Goal: Task Accomplishment & Management: Manage account settings

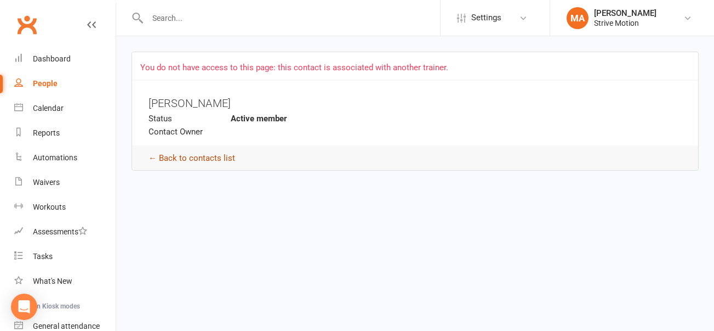
click at [191, 157] on link "← Back to contacts list" at bounding box center [192, 158] width 87 height 10
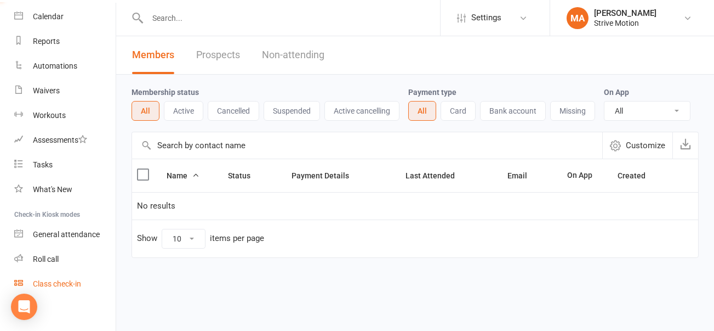
scroll to position [93, 0]
click at [54, 231] on div "General attendance" at bounding box center [66, 232] width 67 height 9
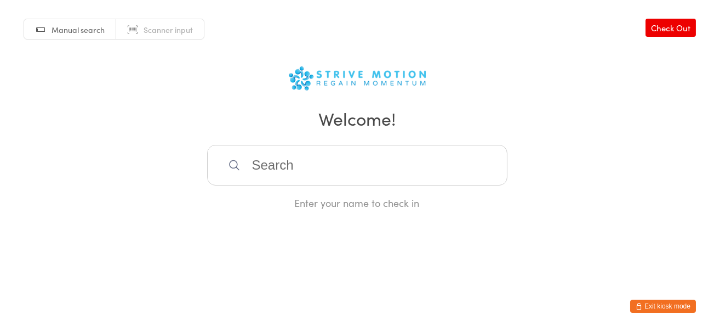
click at [81, 29] on span "Manual search" at bounding box center [78, 29] width 53 height 11
click at [663, 302] on button "Exit kiosk mode" at bounding box center [664, 305] width 66 height 13
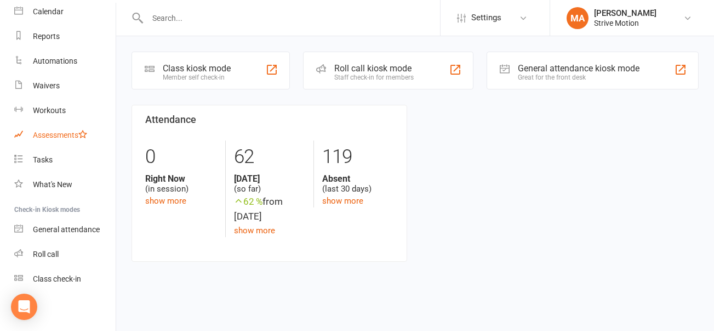
scroll to position [98, 0]
click at [52, 249] on div "Roll call" at bounding box center [46, 252] width 26 height 9
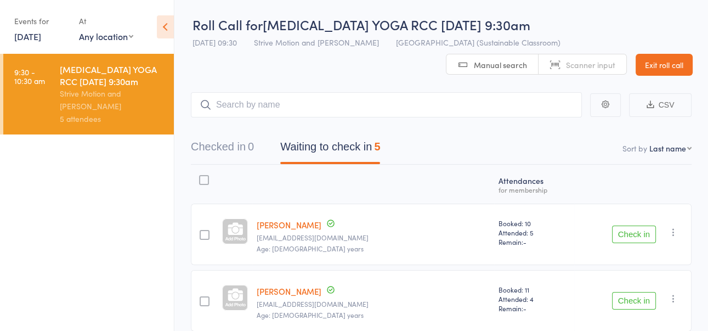
click at [650, 60] on link "Exit roll call" at bounding box center [664, 65] width 57 height 22
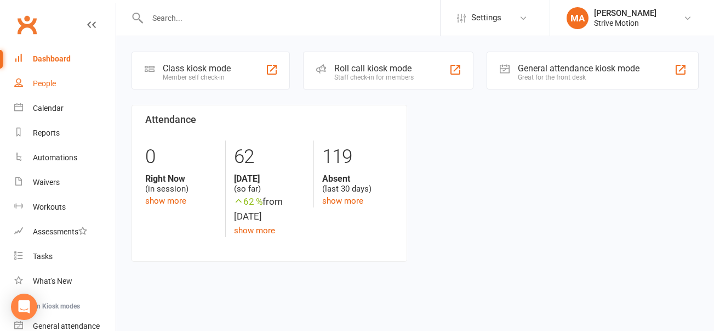
click at [30, 78] on link "People" at bounding box center [64, 83] width 101 height 25
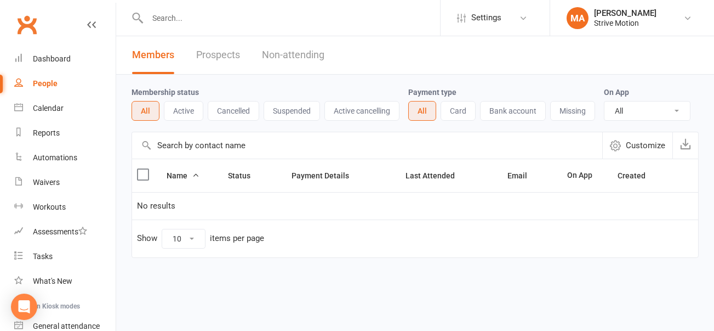
click at [185, 104] on button "Active" at bounding box center [183, 111] width 39 height 20
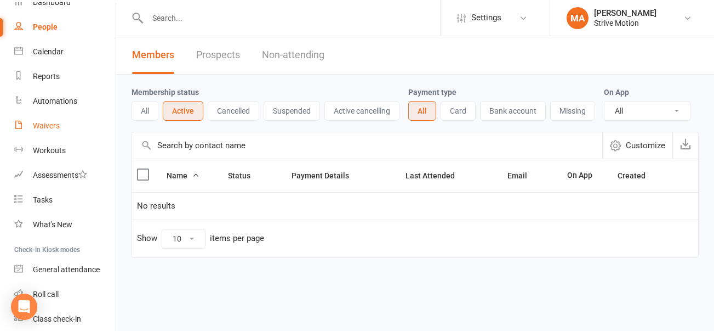
scroll to position [88, 0]
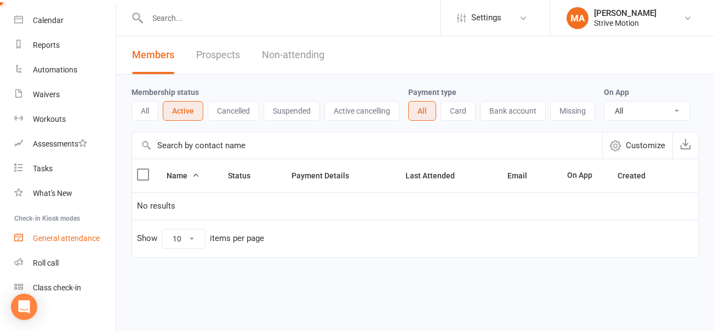
click at [71, 235] on div "General attendance" at bounding box center [66, 238] width 67 height 9
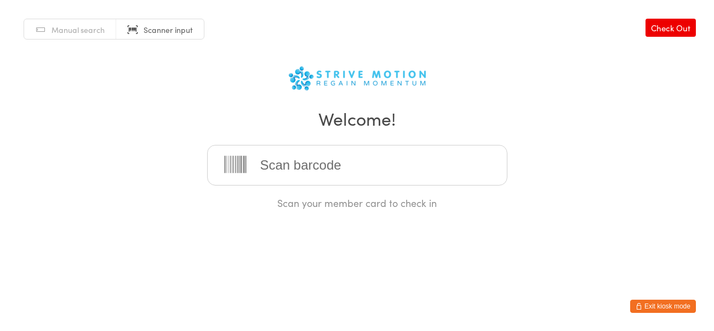
click at [649, 303] on button "Exit kiosk mode" at bounding box center [664, 305] width 66 height 13
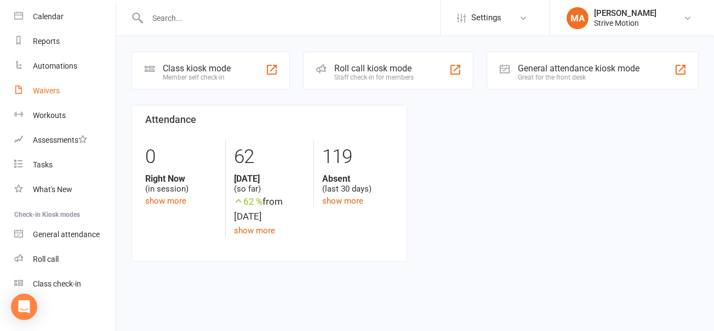
scroll to position [98, 0]
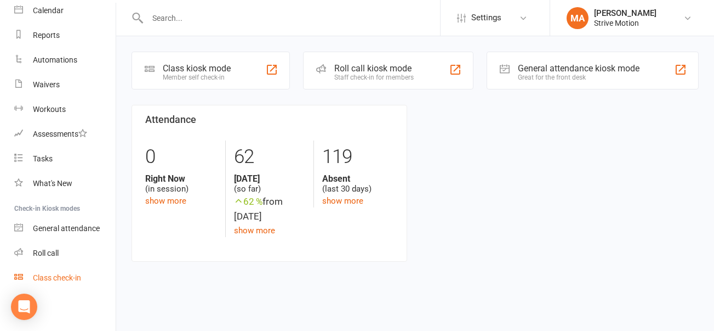
click at [55, 274] on div "Class check-in" at bounding box center [57, 277] width 48 height 9
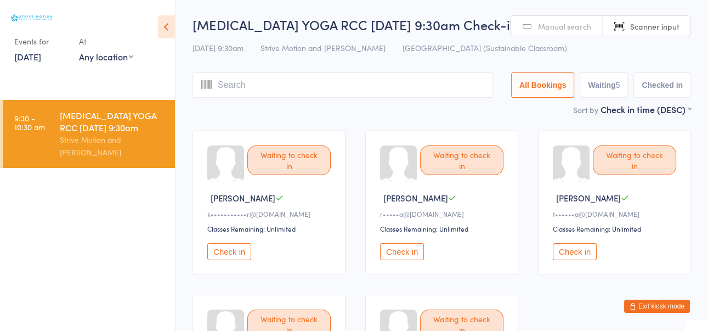
click at [652, 305] on button "Exit kiosk mode" at bounding box center [657, 305] width 66 height 13
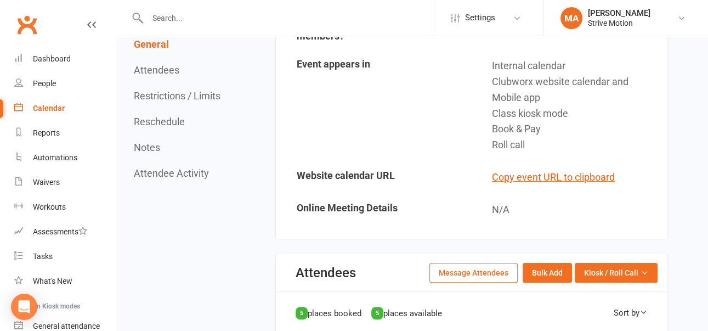
scroll to position [307, 0]
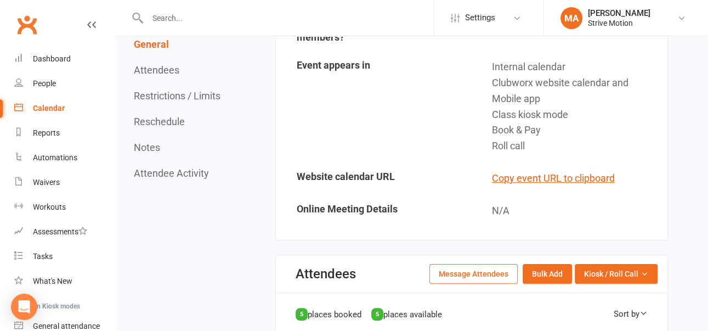
click at [55, 107] on div "Calendar" at bounding box center [49, 108] width 32 height 9
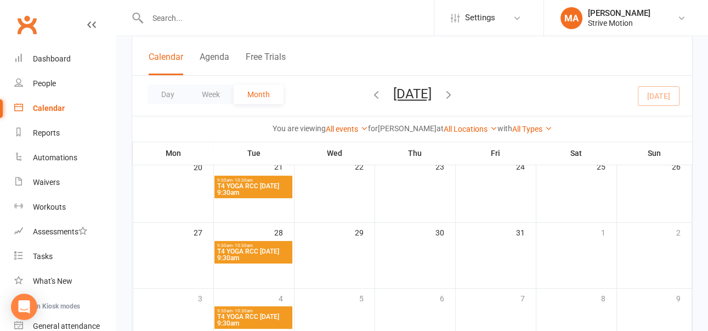
scroll to position [175, 0]
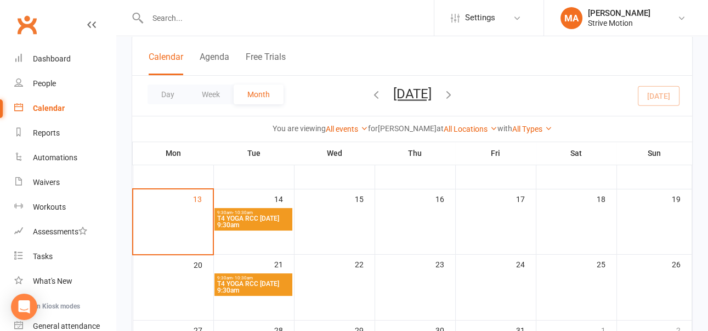
click at [455, 91] on icon "button" at bounding box center [449, 94] width 12 height 12
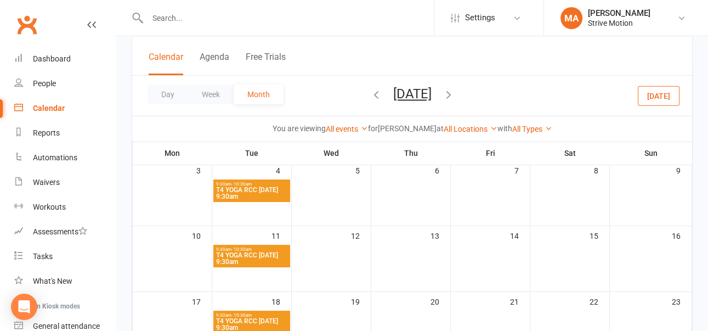
scroll to position [107, 0]
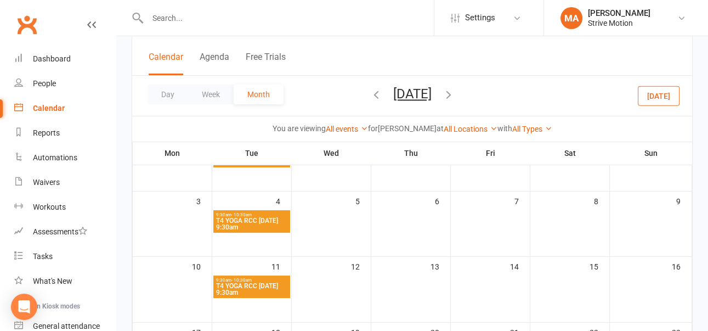
click at [455, 90] on icon "button" at bounding box center [449, 94] width 12 height 12
click at [370, 91] on icon "button" at bounding box center [376, 94] width 12 height 12
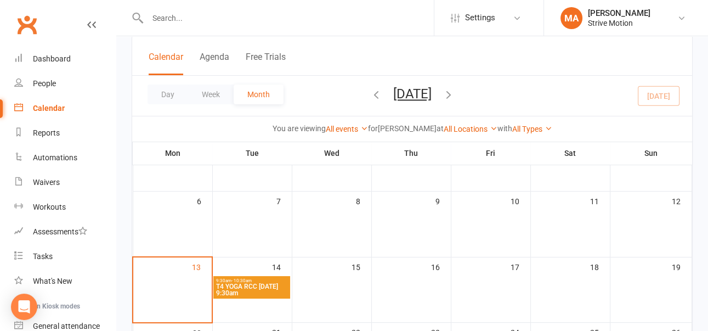
click at [264, 283] on span "T4 YOGA RCC Tuesday 9:30am" at bounding box center [251, 289] width 72 height 13
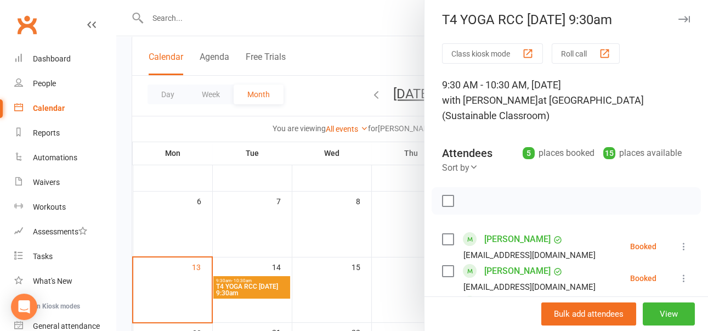
scroll to position [0, 0]
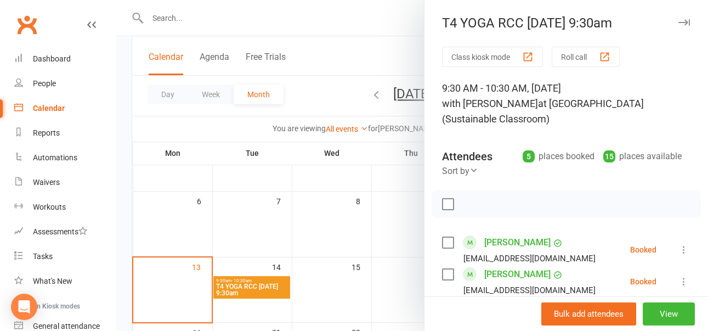
click at [304, 25] on div at bounding box center [412, 165] width 592 height 331
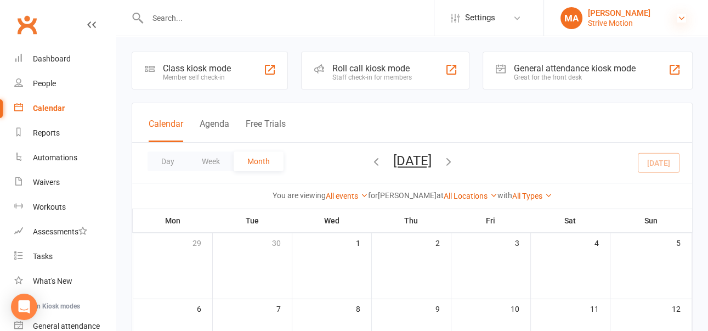
click at [681, 16] on icon at bounding box center [681, 18] width 9 height 9
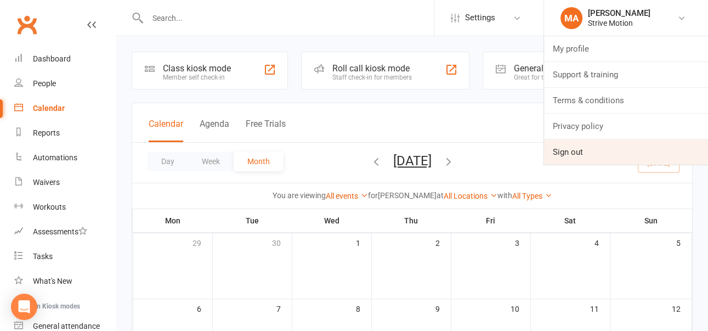
click at [563, 149] on link "Sign out" at bounding box center [626, 151] width 164 height 25
